Goal: Transaction & Acquisition: Purchase product/service

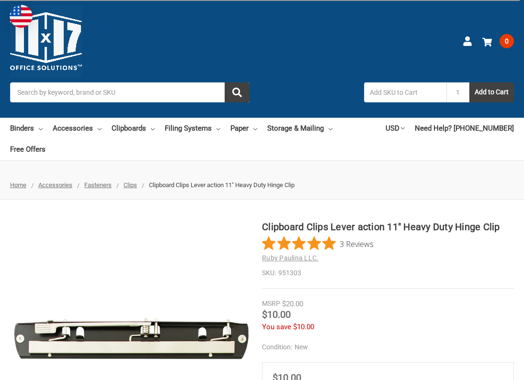
scroll to position [202, 0]
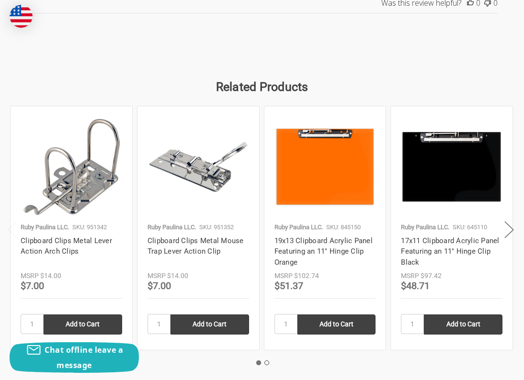
scroll to position [1258, 0]
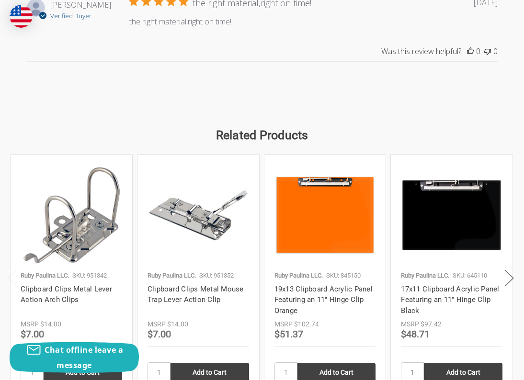
click at [307, 190] on img at bounding box center [326, 215] width 102 height 80
